Goal: Task Accomplishment & Management: Manage account settings

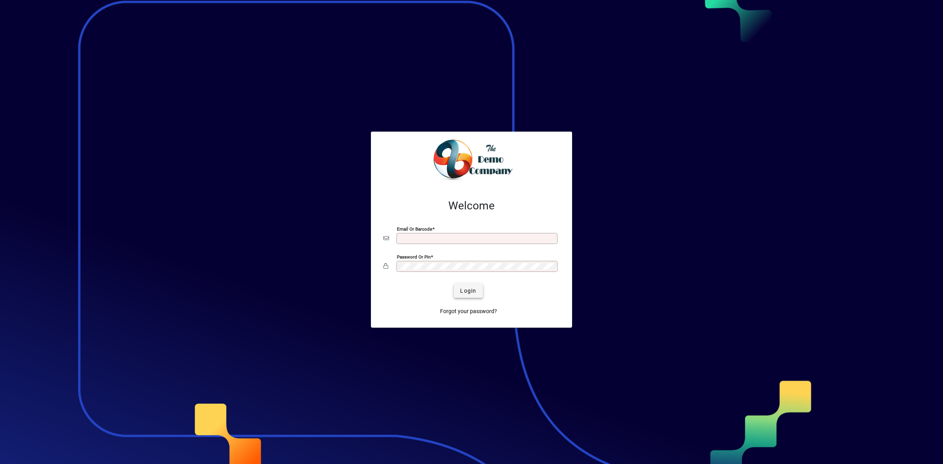
type input "**********"
click at [470, 295] on span "Login" at bounding box center [468, 291] width 16 height 8
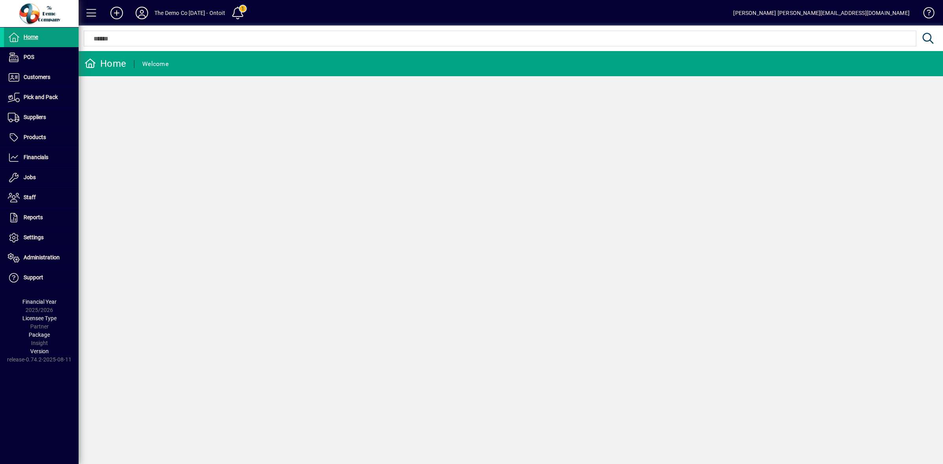
click at [141, 15] on icon at bounding box center [142, 13] width 16 height 13
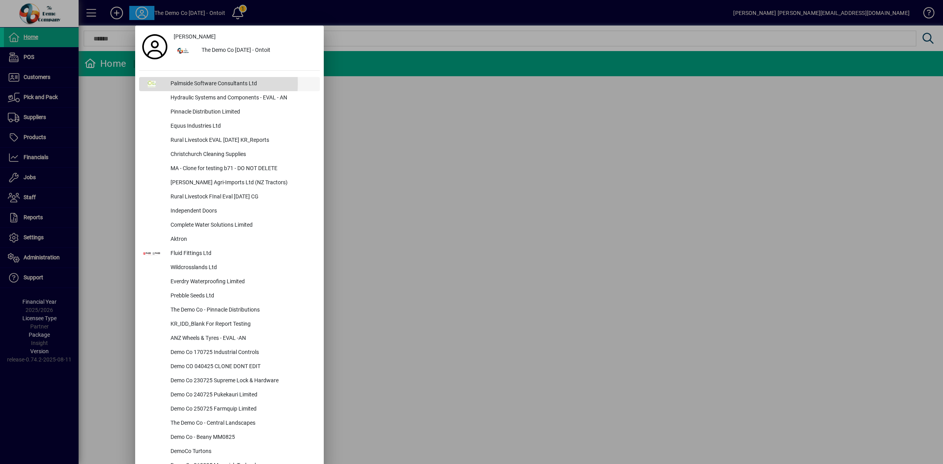
click at [179, 83] on div "Palmside Software Consultants Ltd" at bounding box center [242, 84] width 156 height 14
